Goal: Information Seeking & Learning: Learn about a topic

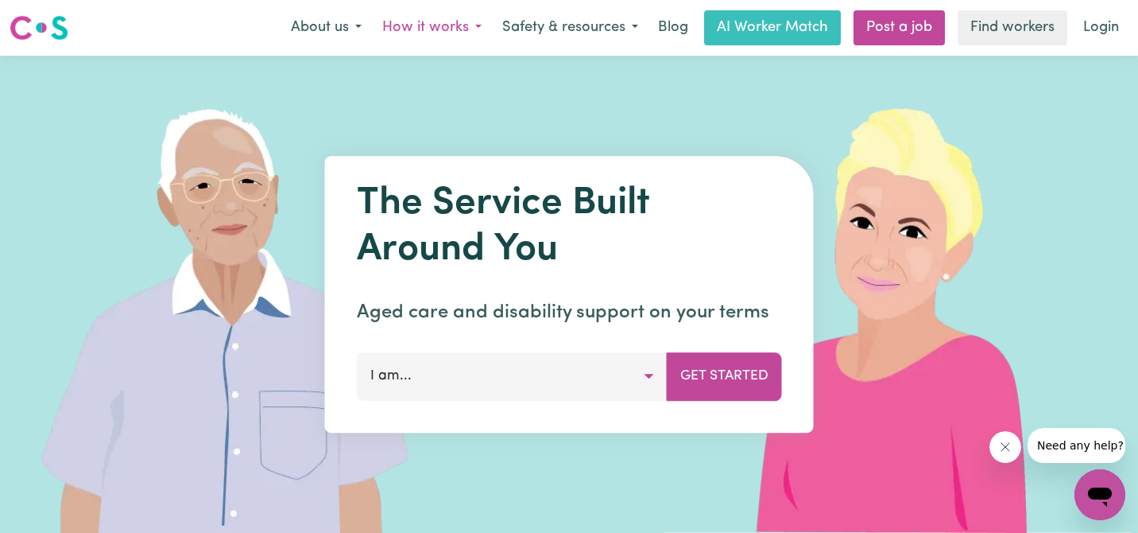
click at [414, 27] on button "How it works" at bounding box center [432, 27] width 120 height 33
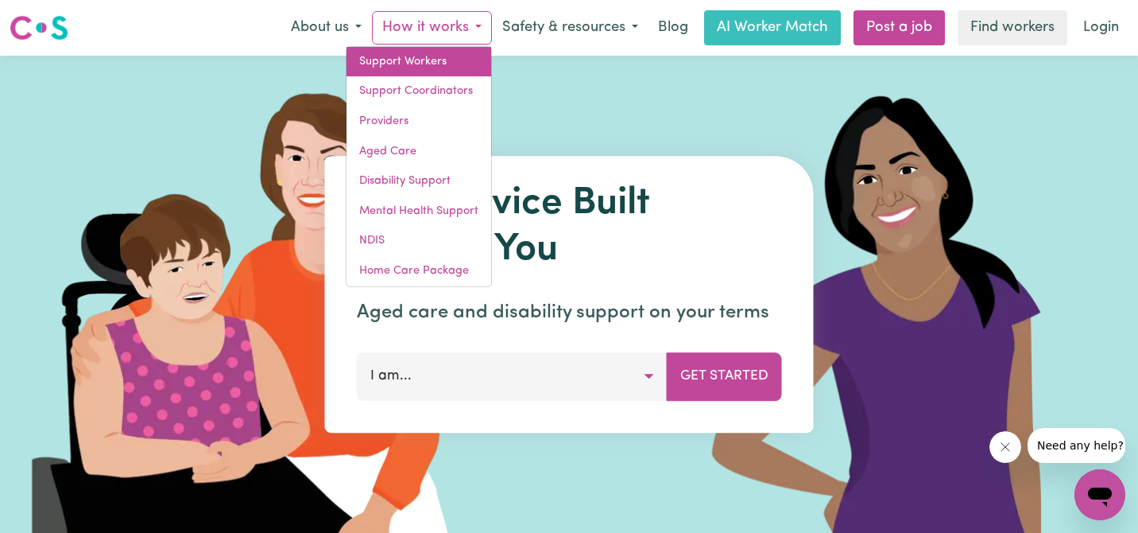
click at [411, 57] on link "Support Workers" at bounding box center [419, 62] width 145 height 30
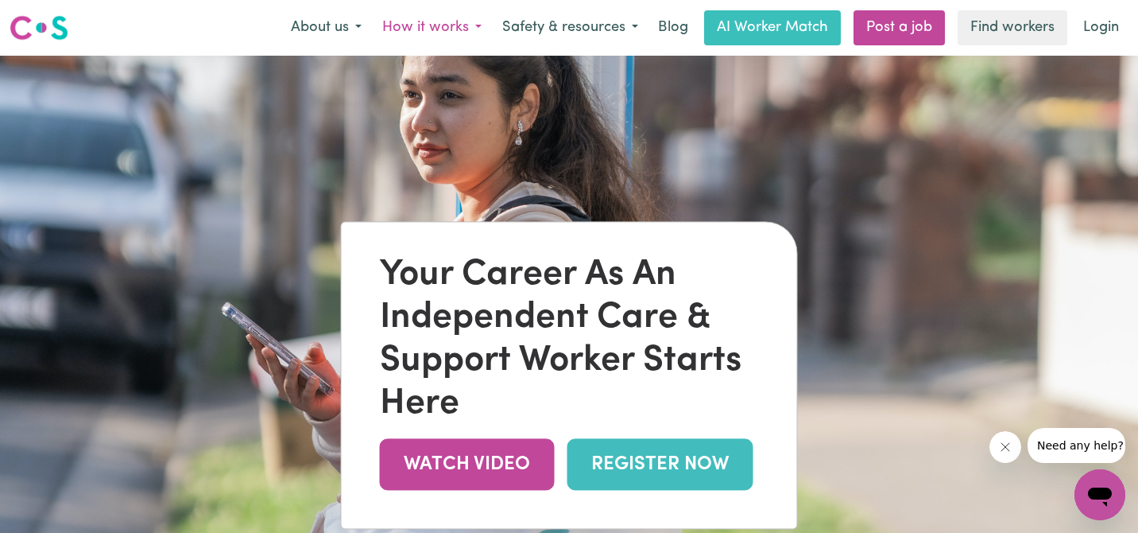
click at [446, 29] on button "How it works" at bounding box center [432, 27] width 120 height 33
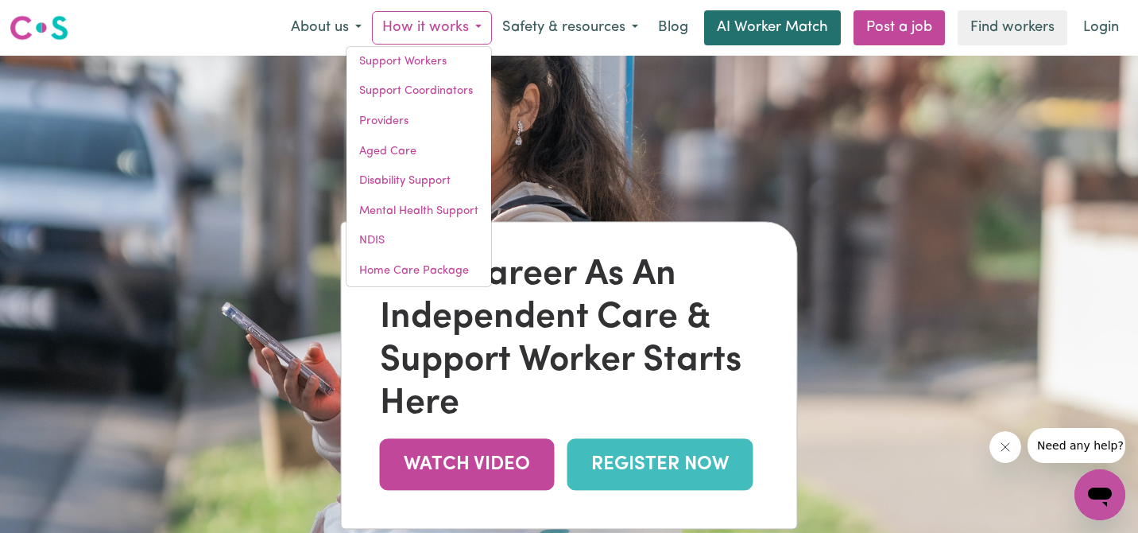
click at [749, 25] on link "AI Worker Match" at bounding box center [772, 27] width 137 height 35
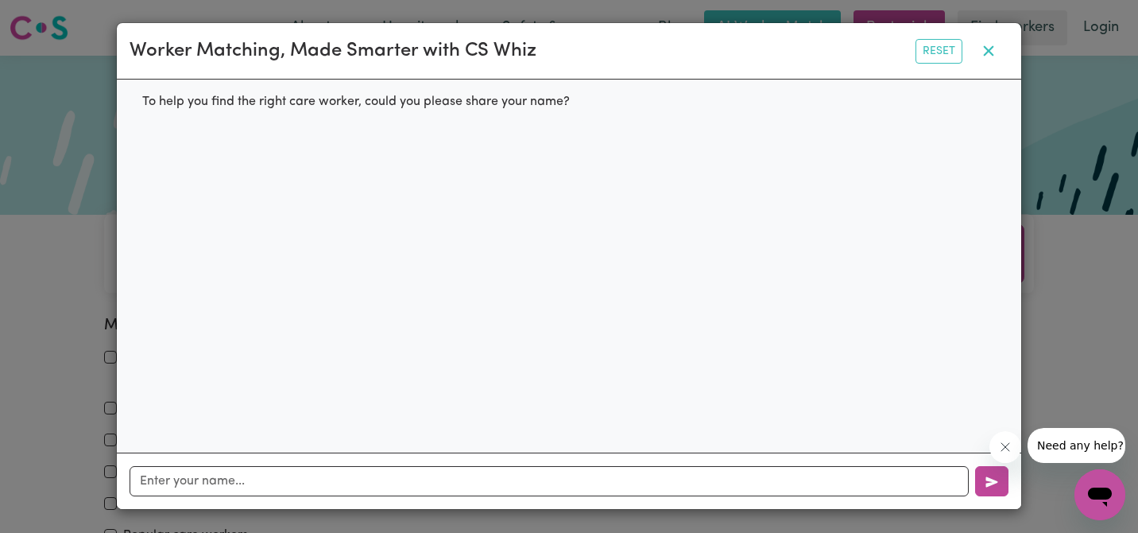
click at [989, 51] on icon "button" at bounding box center [989, 51] width 10 height 10
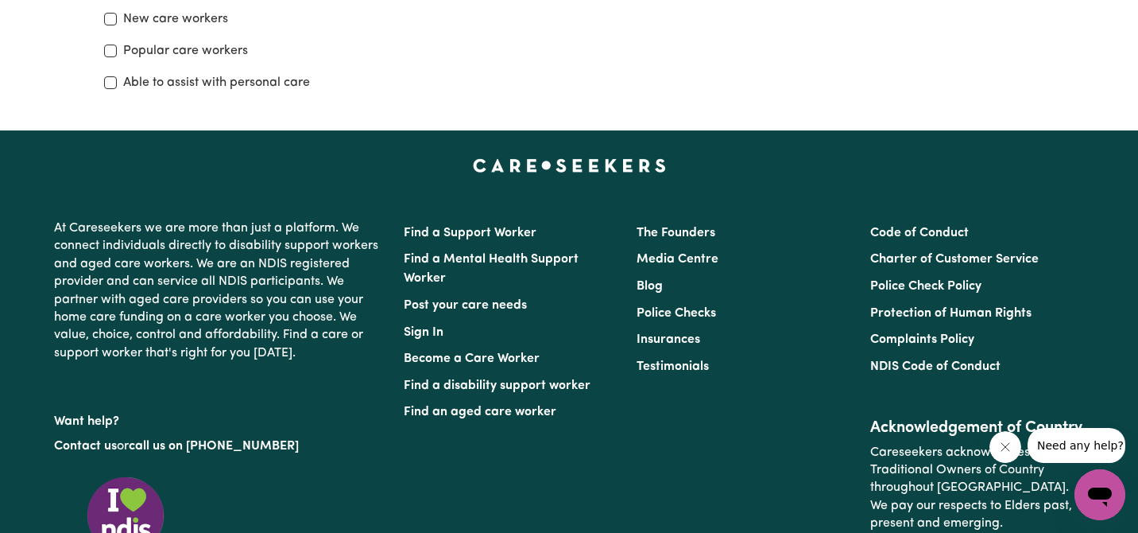
scroll to position [482, 0]
